Goal: Find specific page/section: Find specific page/section

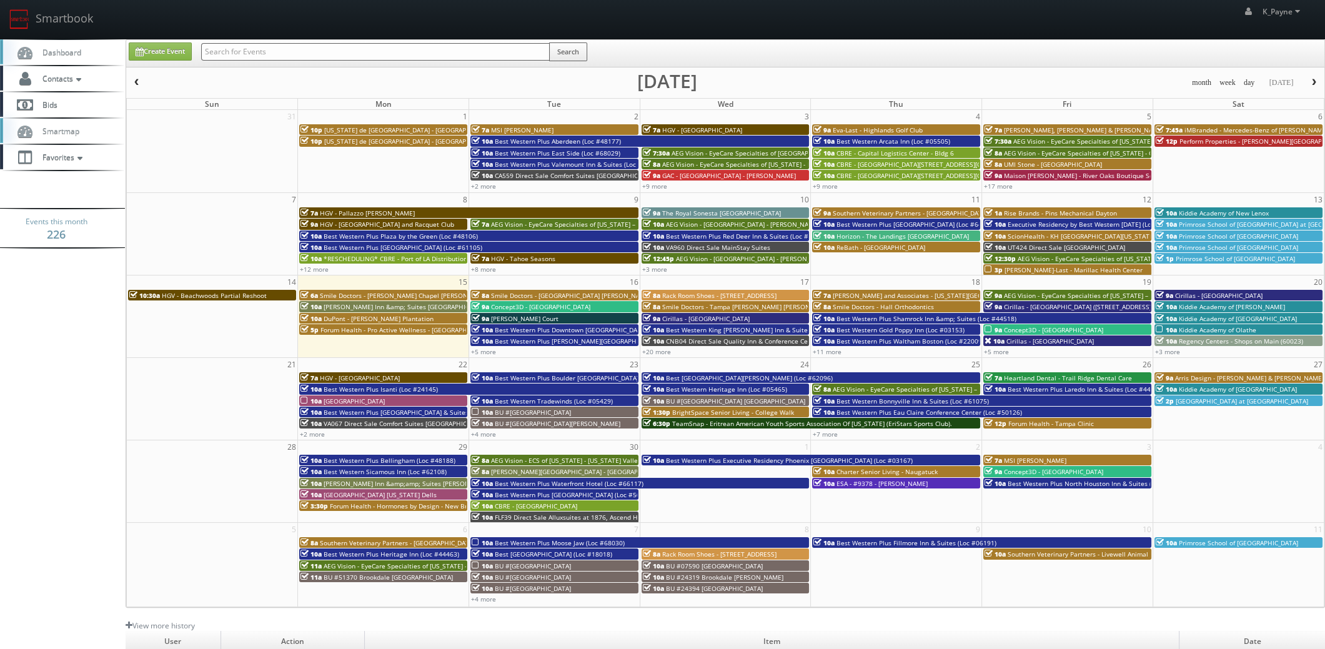
click at [349, 51] on input "text" at bounding box center [375, 51] width 349 height 17
type input "fairway"
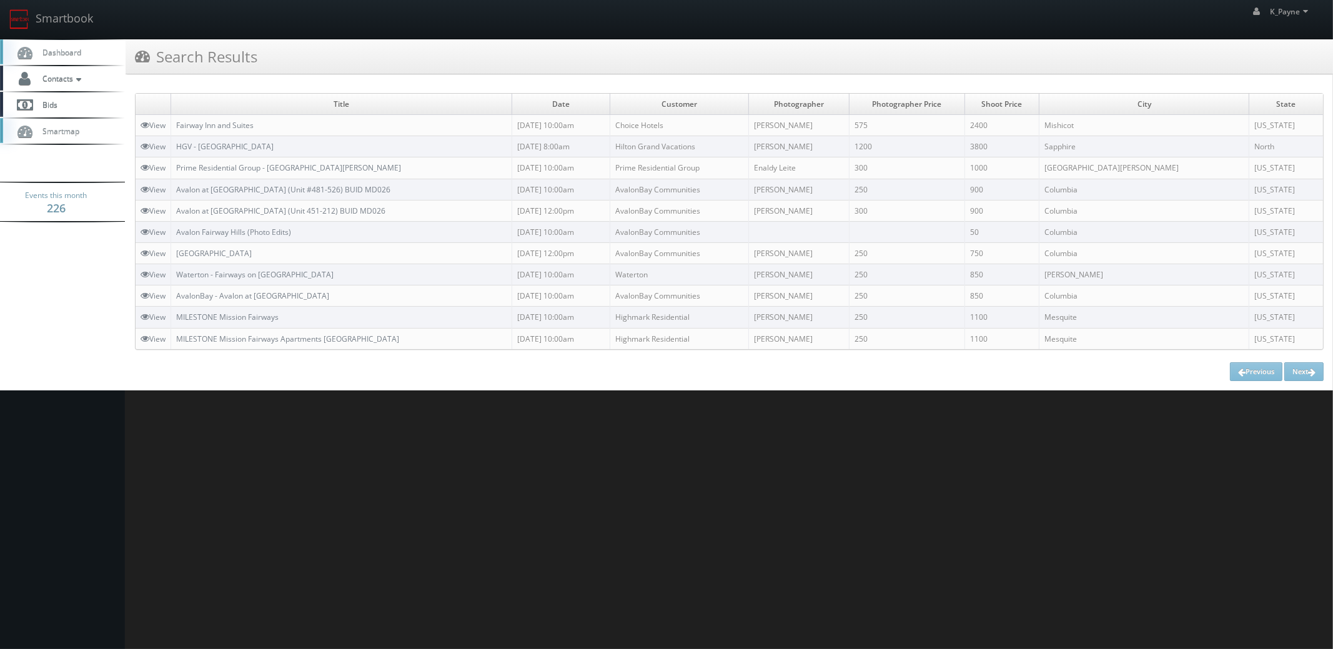
drag, startPoint x: 838, startPoint y: 126, endPoint x: 828, endPoint y: 126, distance: 10.6
click at [806, 129] on td "Rick Swearingen" at bounding box center [798, 125] width 101 height 21
copy td "Rick Swearingen"
click at [84, 21] on link "Smartbook" at bounding box center [51, 19] width 102 height 39
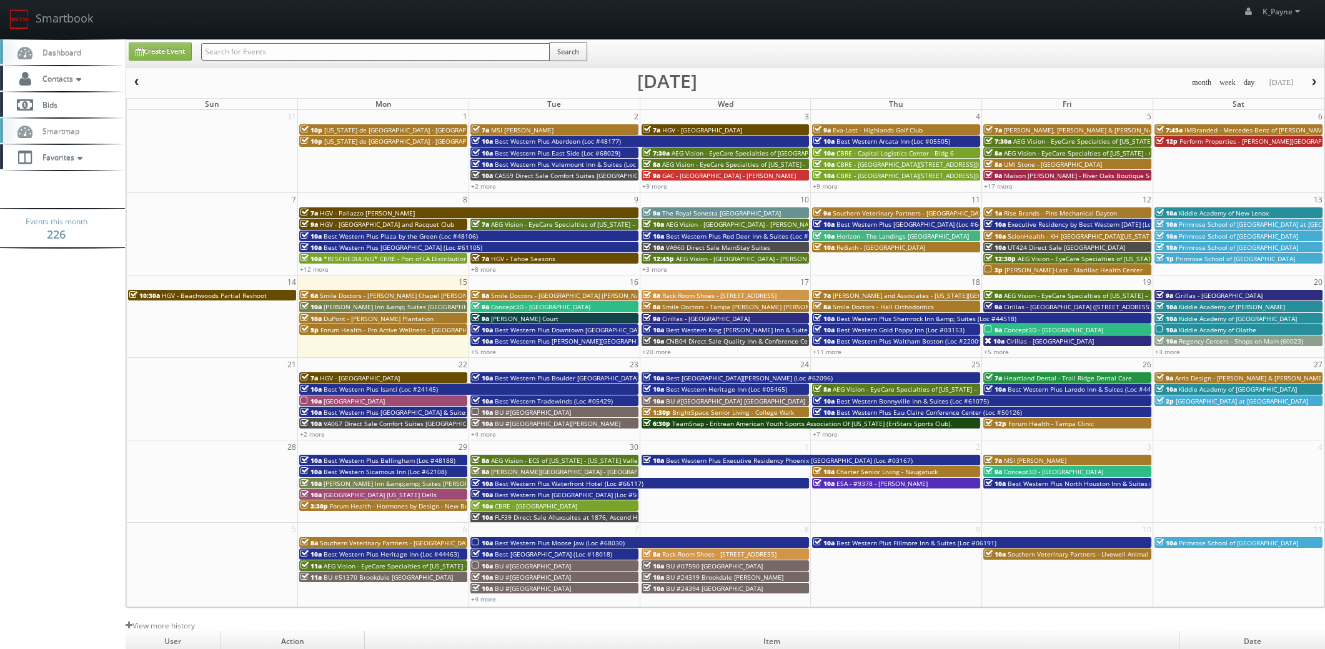
click at [259, 52] on input "text" at bounding box center [375, 51] width 349 height 17
paste input "Rick Swearingen"
type input "Rick Swearingen"
click at [584, 56] on button "Search" at bounding box center [568, 51] width 38 height 19
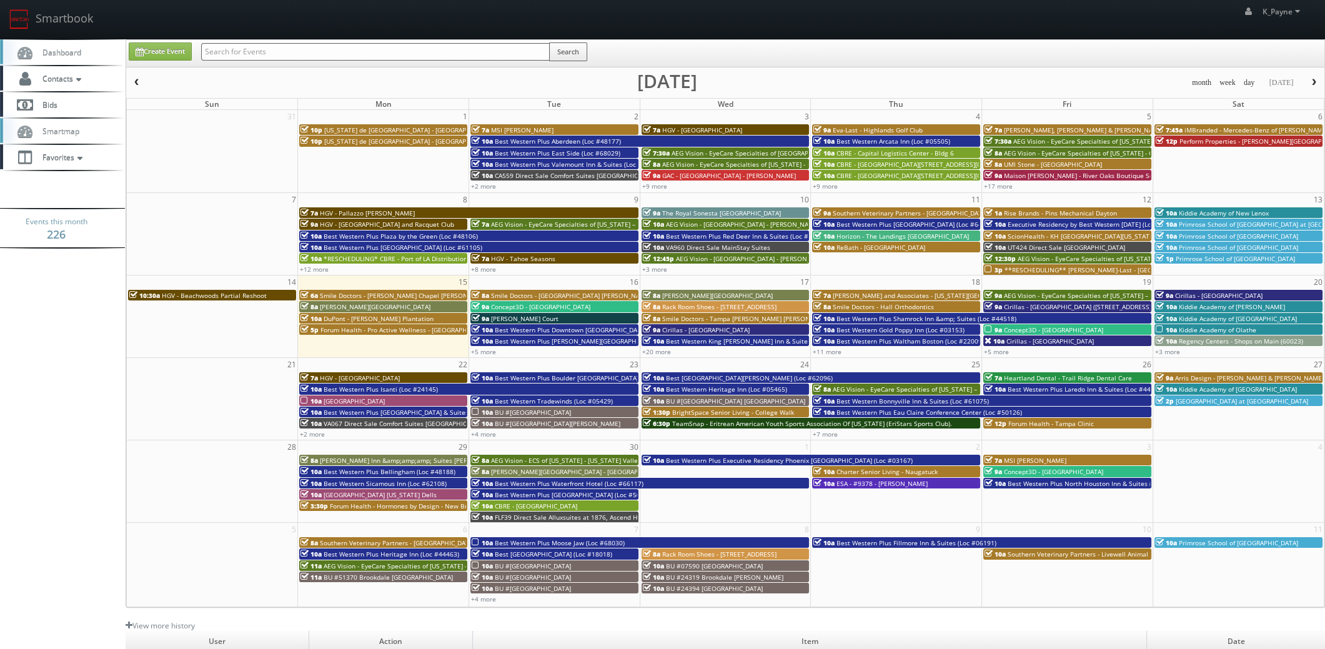
click at [325, 45] on input "text" at bounding box center [375, 51] width 349 height 17
type input "disney"
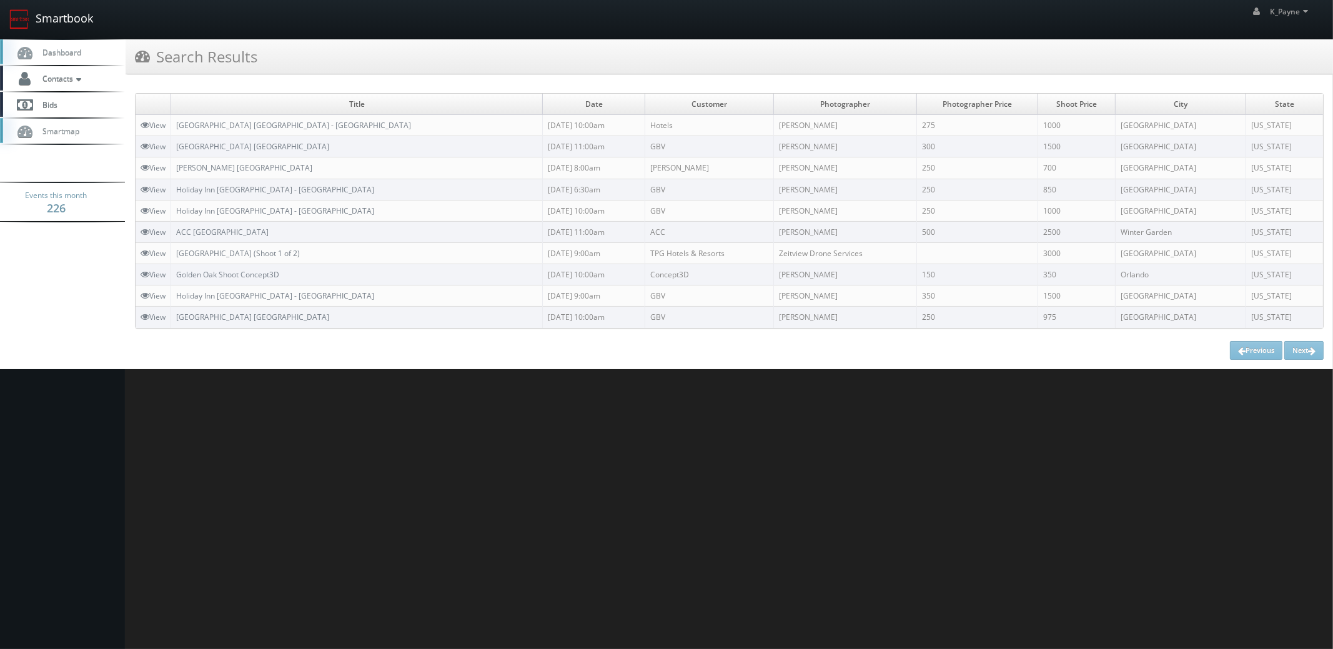
click at [56, 15] on link "Smartbook" at bounding box center [51, 19] width 102 height 39
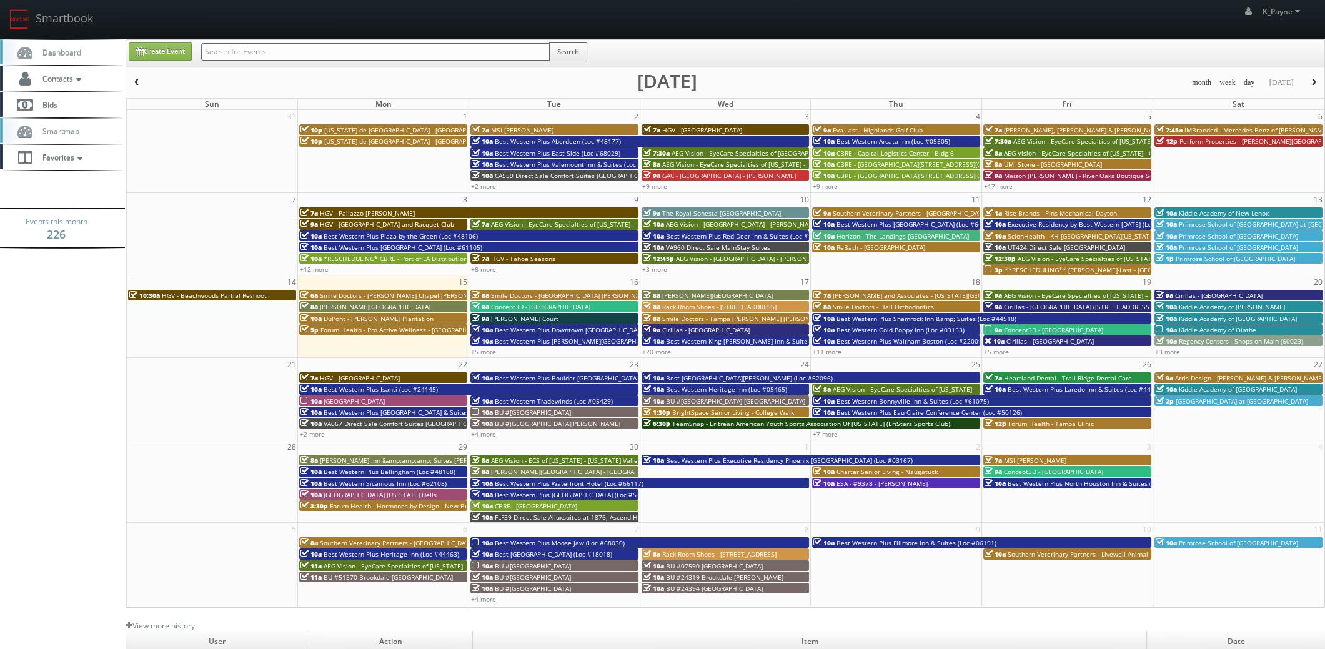
click at [272, 51] on input "text" at bounding box center [375, 51] width 349 height 17
type input "33205"
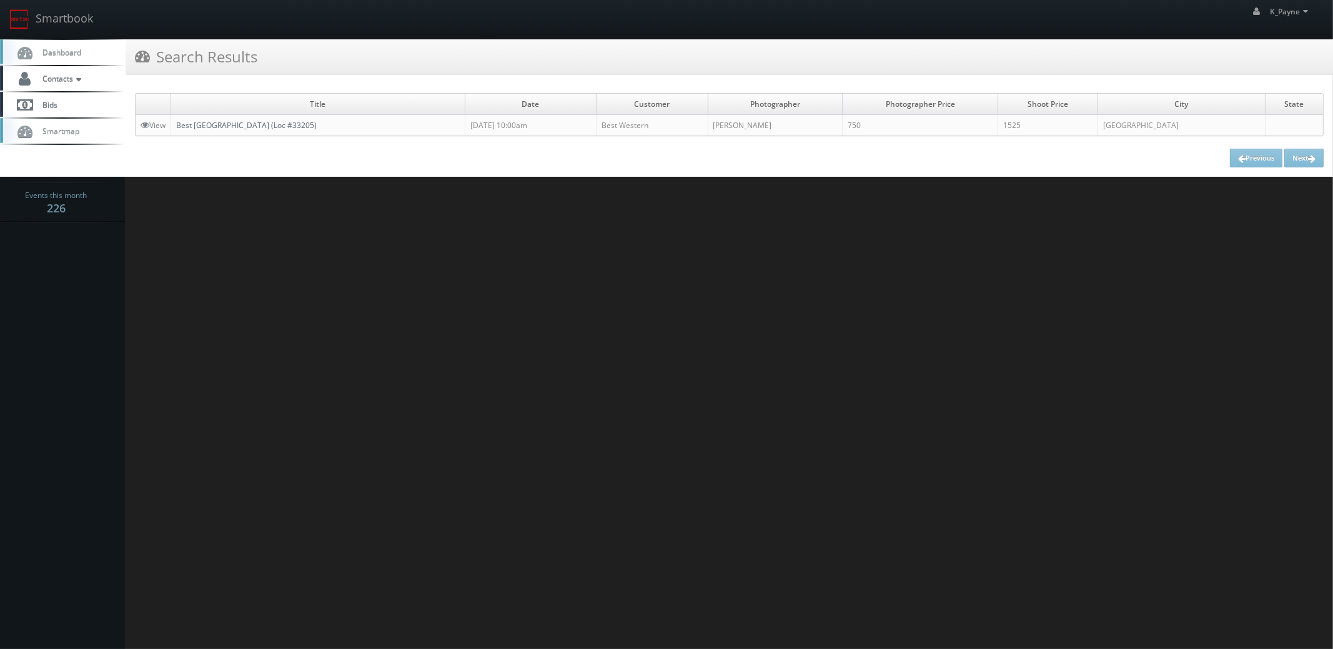
drag, startPoint x: 347, startPoint y: 124, endPoint x: 378, endPoint y: 143, distance: 36.4
click at [317, 124] on link "Best [GEOGRAPHIC_DATA] (Loc #33205)" at bounding box center [246, 125] width 141 height 11
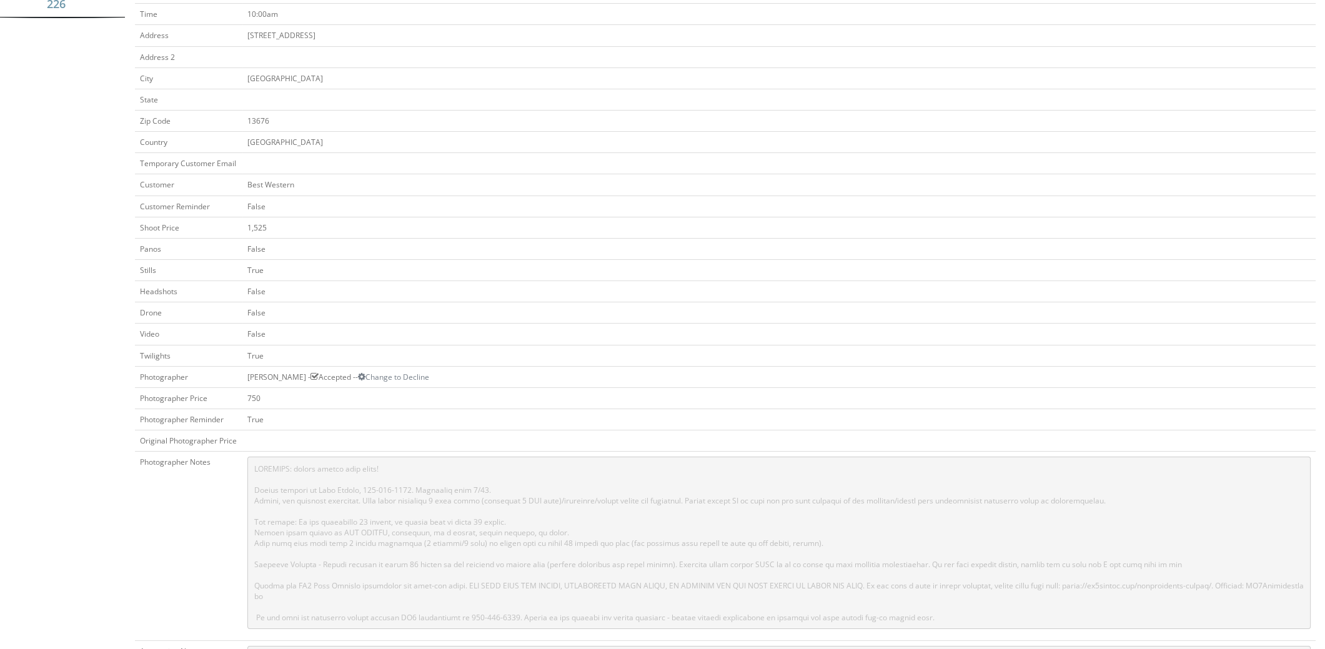
scroll to position [375, 0]
